Goal: Transaction & Acquisition: Download file/media

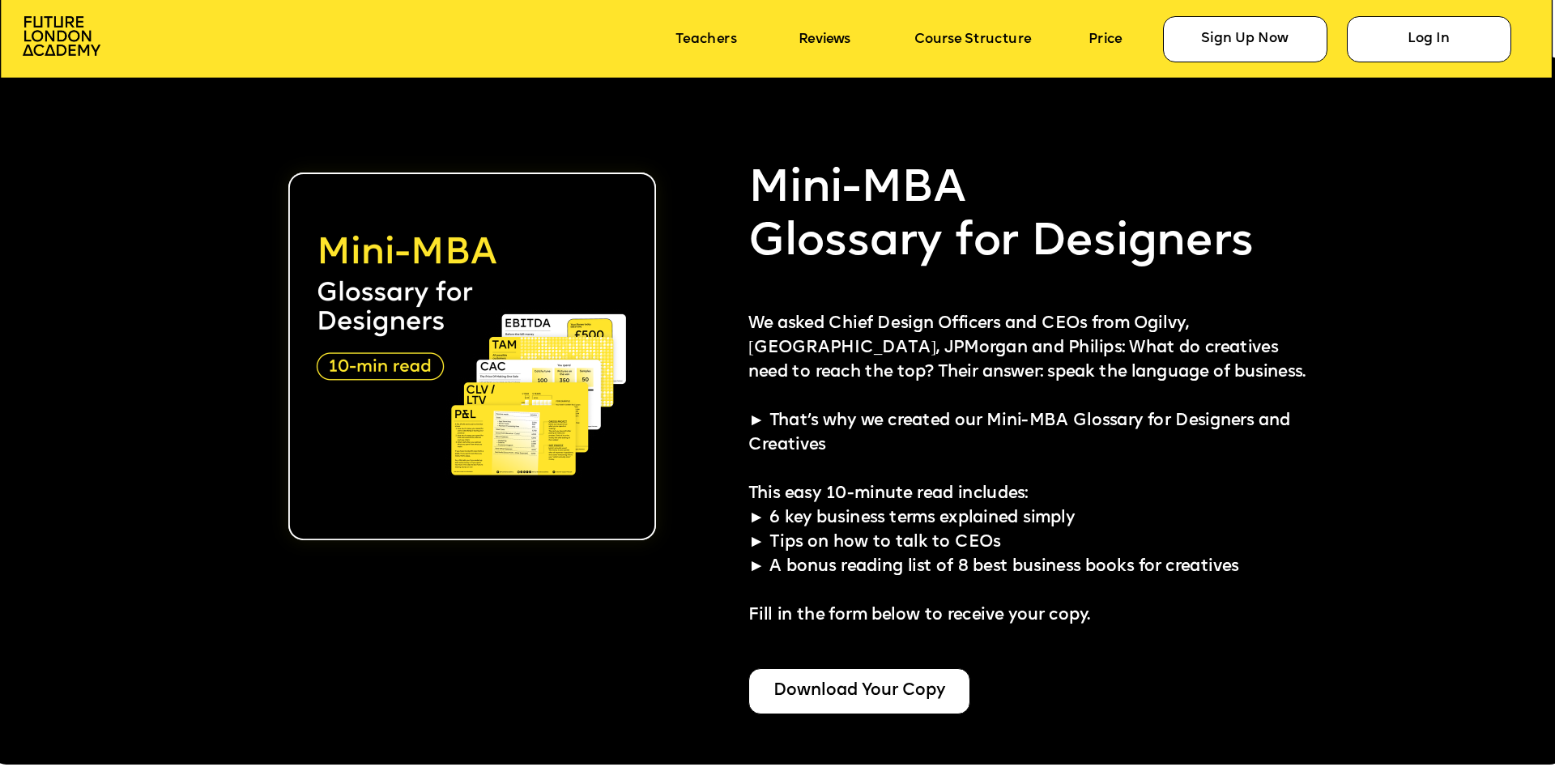
scroll to position [3974, 0]
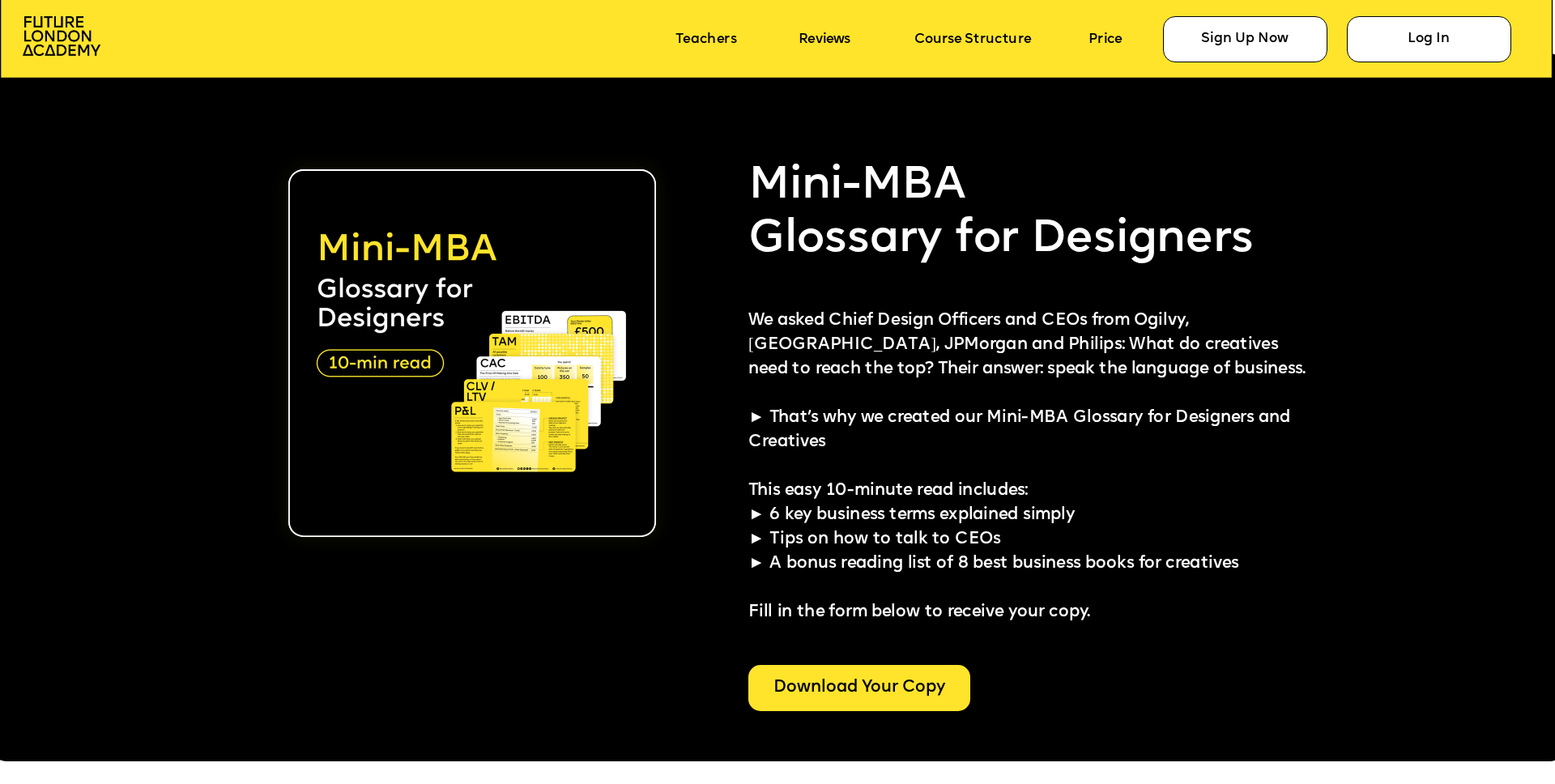
click at [837, 680] on div "Download Your Copy" at bounding box center [859, 687] width 222 height 46
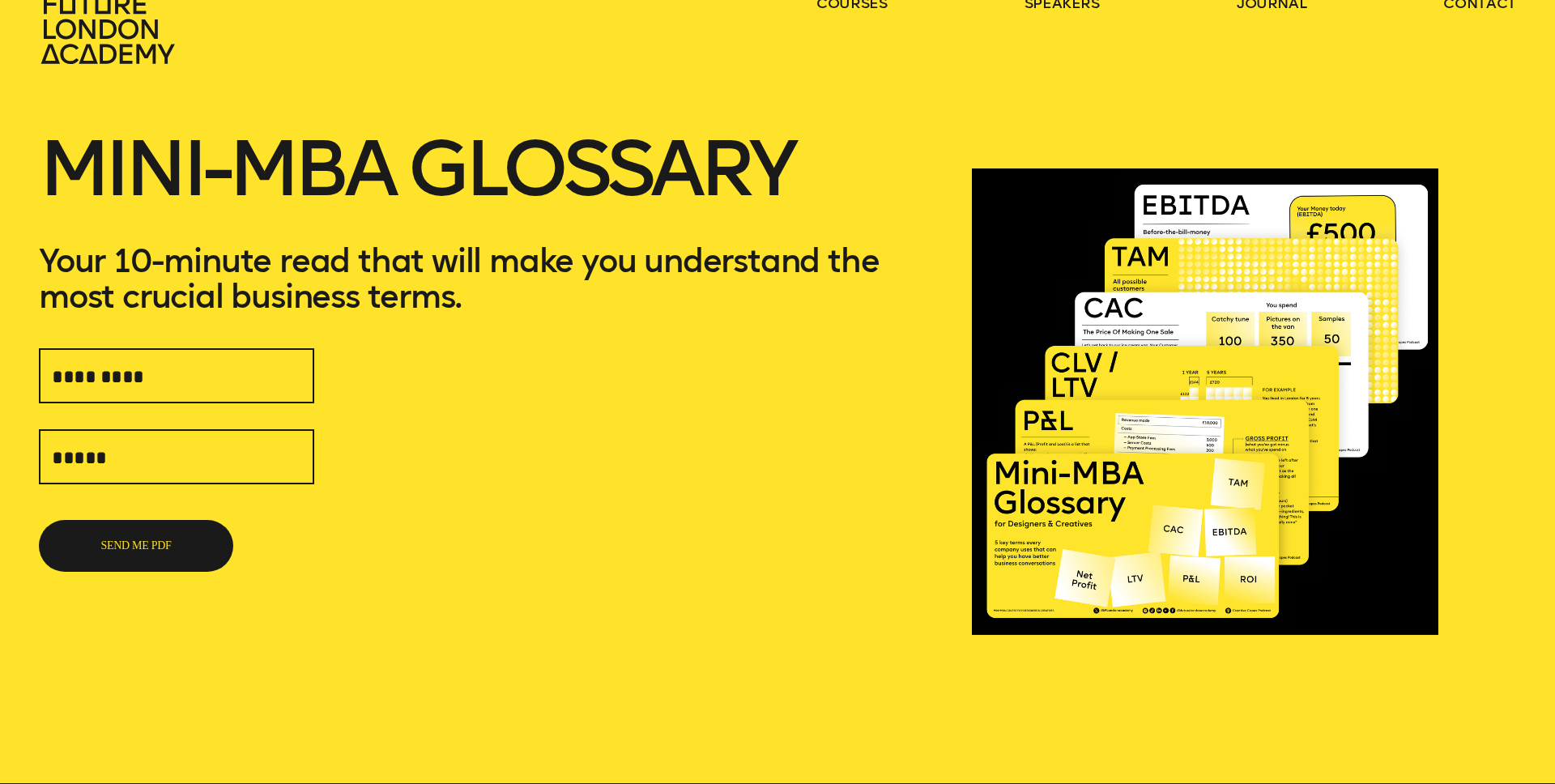
scroll to position [60, 0]
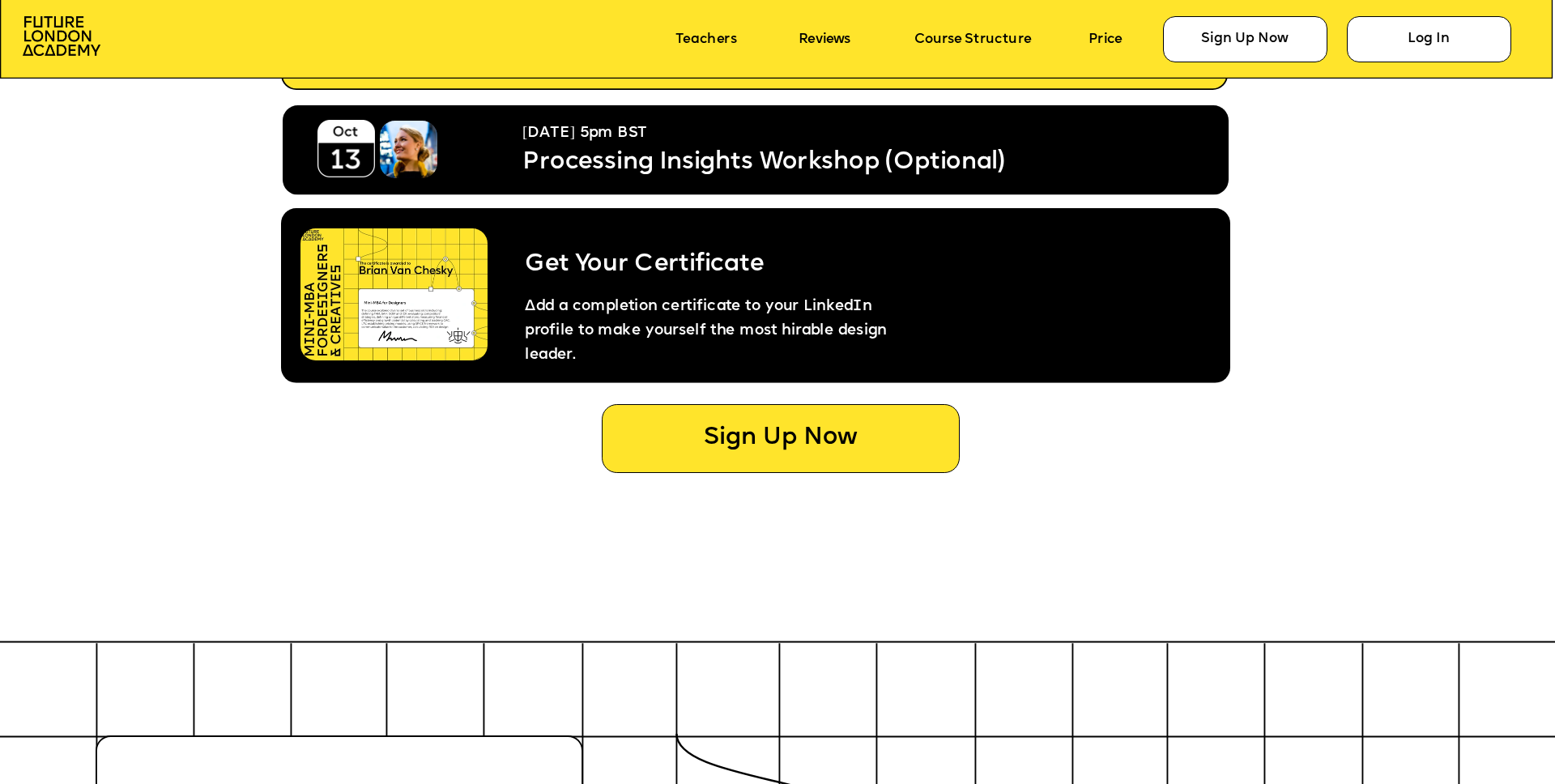
scroll to position [8706, 0]
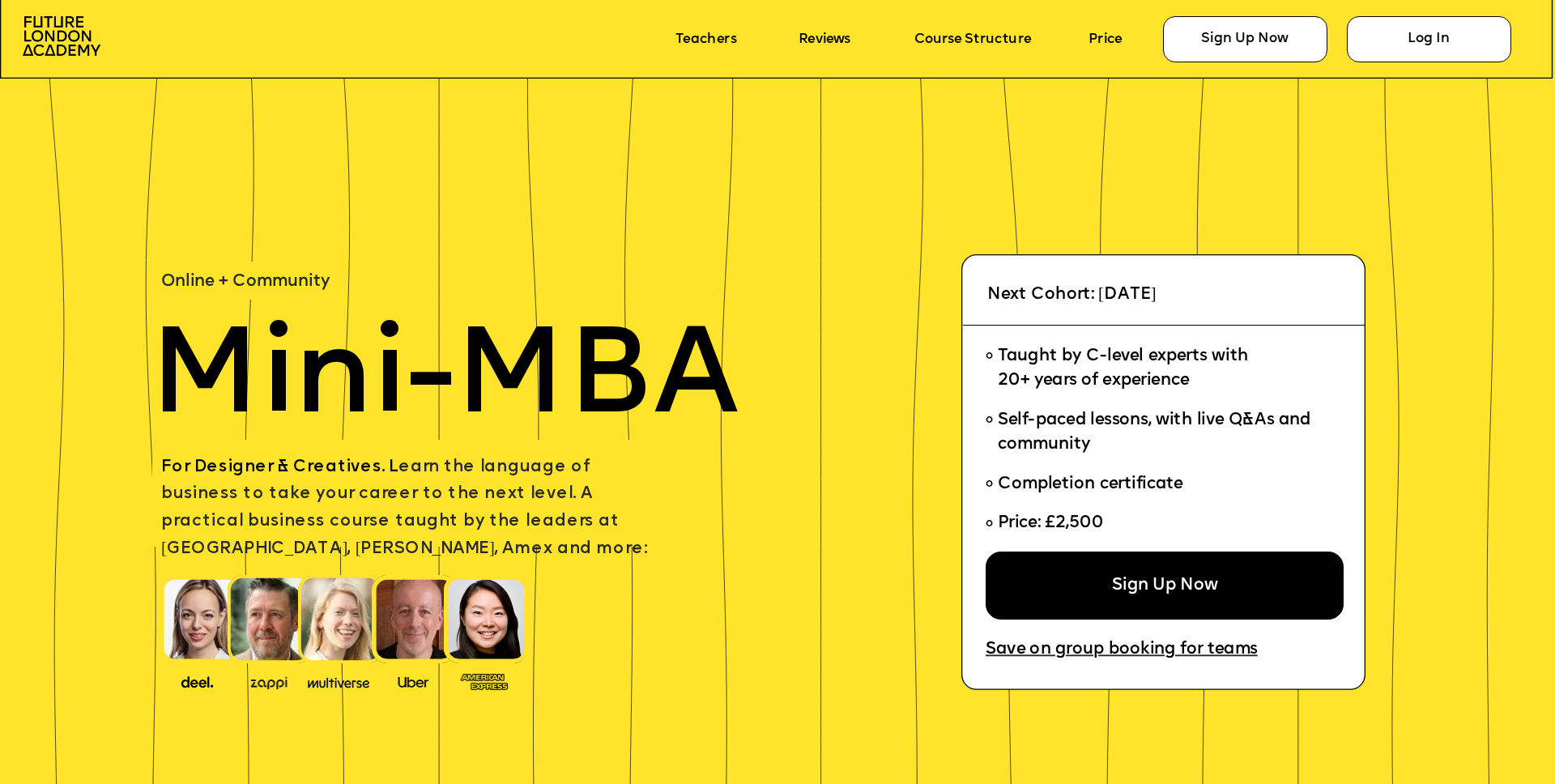
scroll to position [8706, 0]
